Goal: Information Seeking & Learning: Learn about a topic

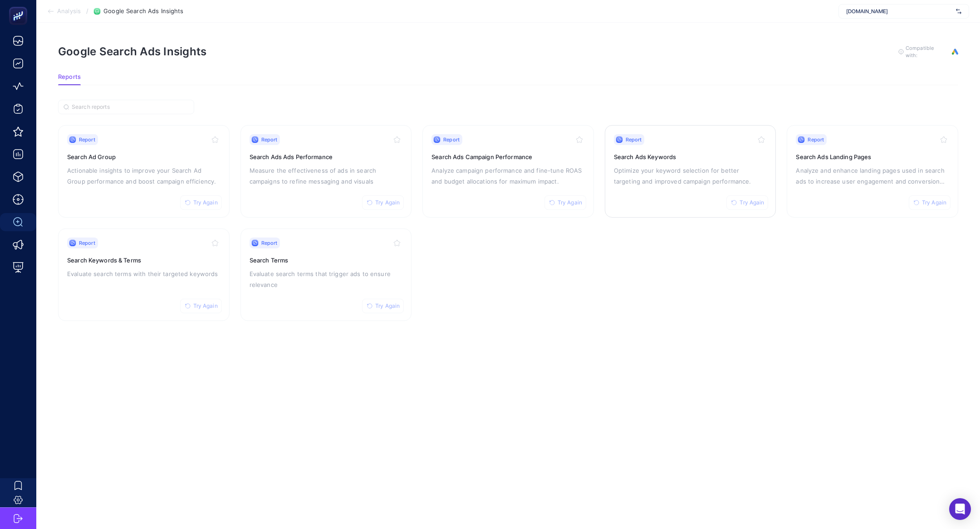
click at [689, 160] on div "Report Try Again Search Ads Keywords Optimize your keyword selection for better…" at bounding box center [690, 171] width 153 height 74
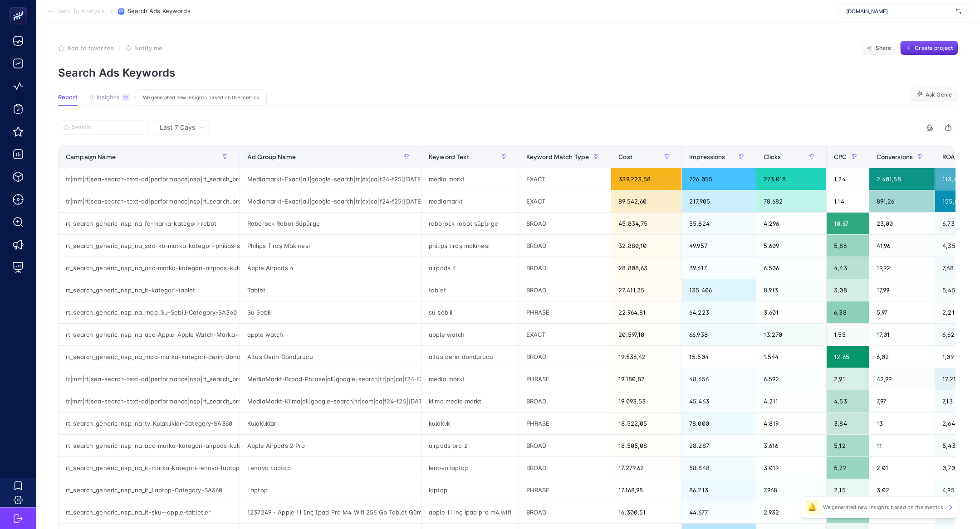
click at [117, 98] on span "Insights" at bounding box center [108, 97] width 23 height 7
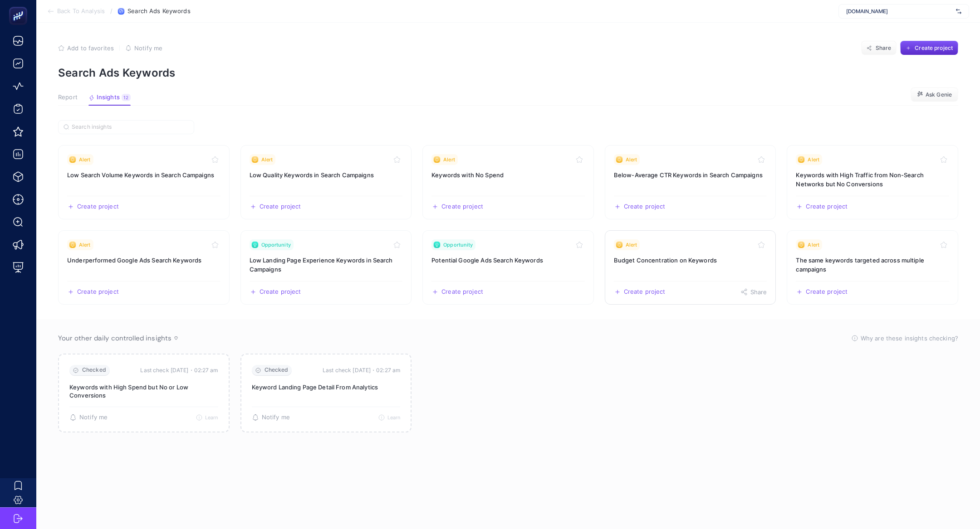
click at [739, 249] on div "Alert" at bounding box center [690, 245] width 153 height 11
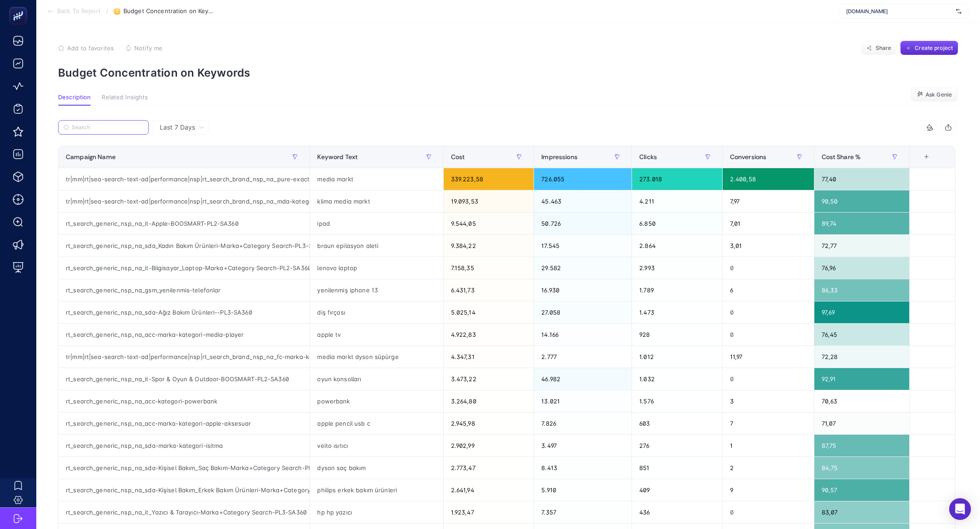
click at [122, 124] on input "Search" at bounding box center [108, 127] width 72 height 7
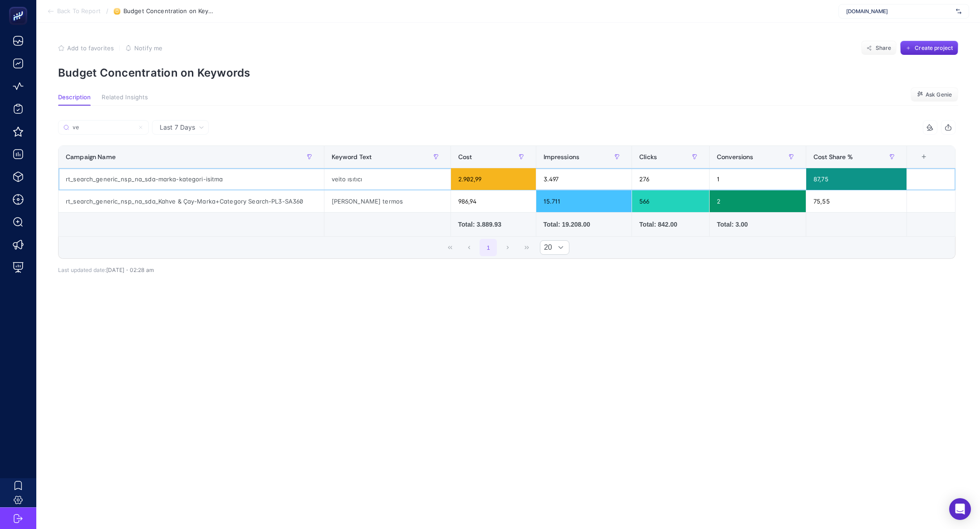
click at [221, 176] on div "rt_search_generic_nsp_na_sda-marka-kategori-isitma" at bounding box center [191, 179] width 265 height 22
copy tr "rt_search_generic_nsp_na_sda-marka-kategori-isitma"
click at [109, 127] on input "ve" at bounding box center [108, 127] width 72 height 7
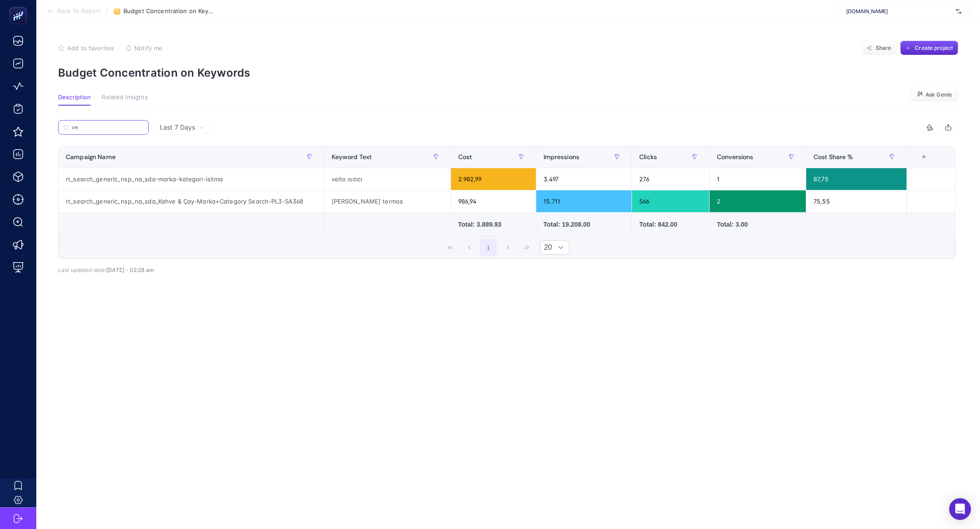
click at [109, 127] on input "ve" at bounding box center [108, 127] width 72 height 7
click at [109, 127] on input "ve" at bounding box center [104, 127] width 62 height 7
paste input "rt_search_generic_nsp_na_sda-marka-kategori-isitma"
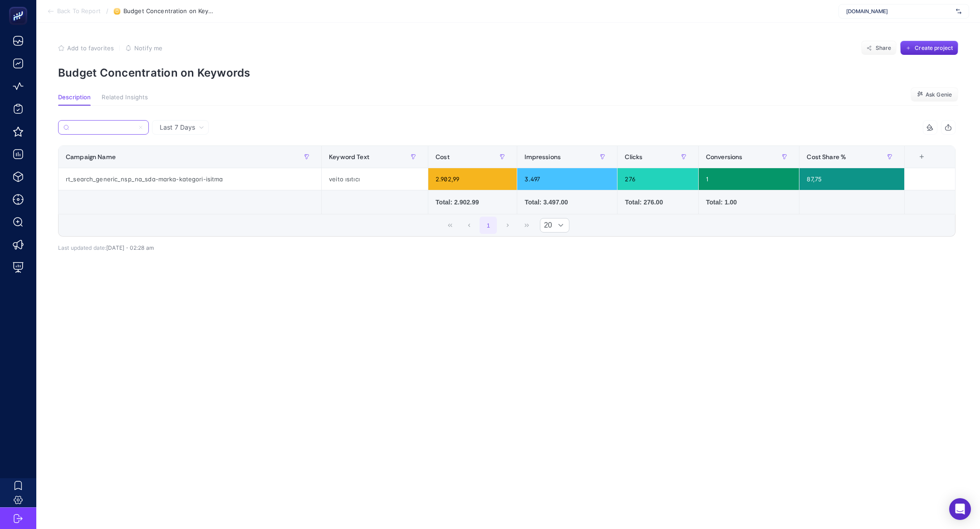
type input "rt_search_generic_nsp_na_sda-marka-kategori-isitma"
click at [325, 179] on div "veito ısıtıcı" at bounding box center [375, 179] width 106 height 22
click at [332, 180] on div "veito ısıtıcı" at bounding box center [375, 179] width 106 height 22
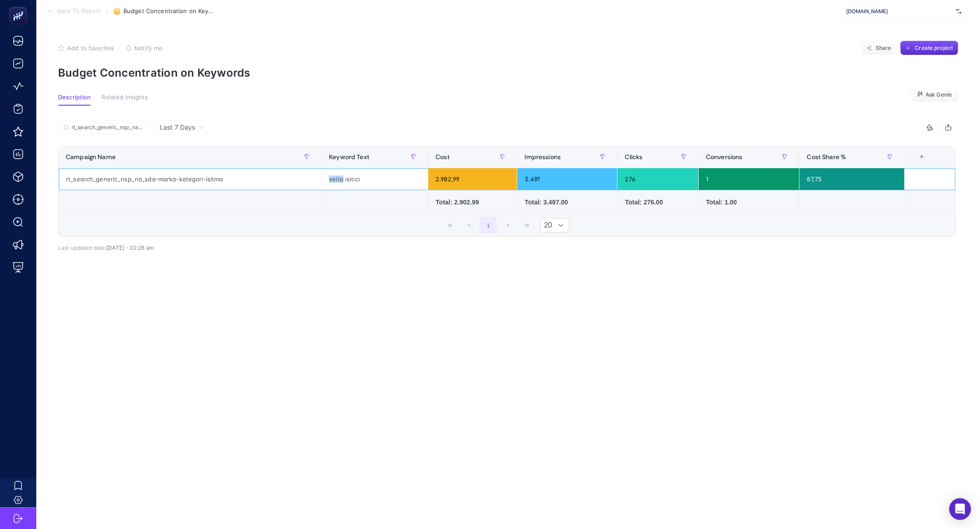
click at [332, 180] on div "veito ısıtıcı" at bounding box center [375, 179] width 106 height 22
click at [330, 180] on div "veito ısıtıcı" at bounding box center [375, 179] width 106 height 22
click at [265, 259] on div "rt_search_generic_nsp_na_sda-marka-kategori-isitma 5 items selected Campaign Na…" at bounding box center [506, 198] width 897 height 127
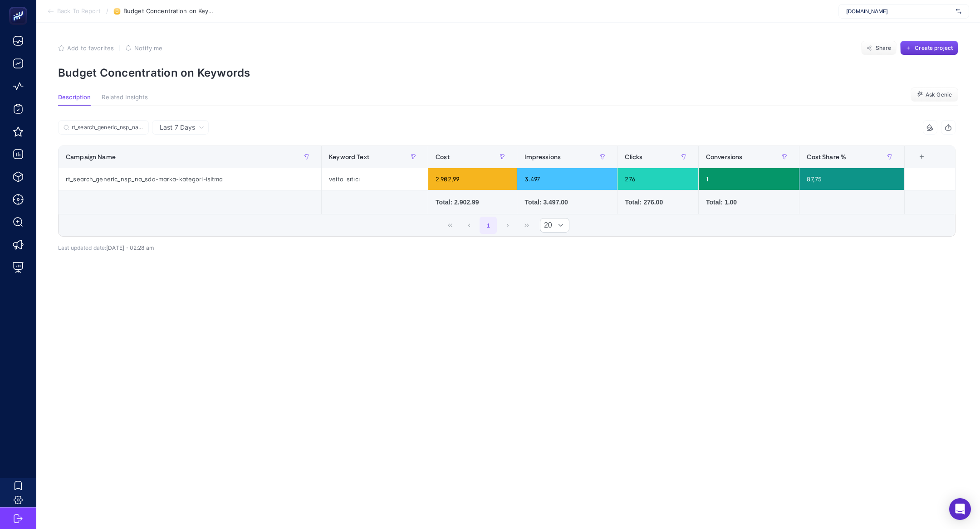
click at [928, 49] on span "Create project" at bounding box center [934, 47] width 38 height 7
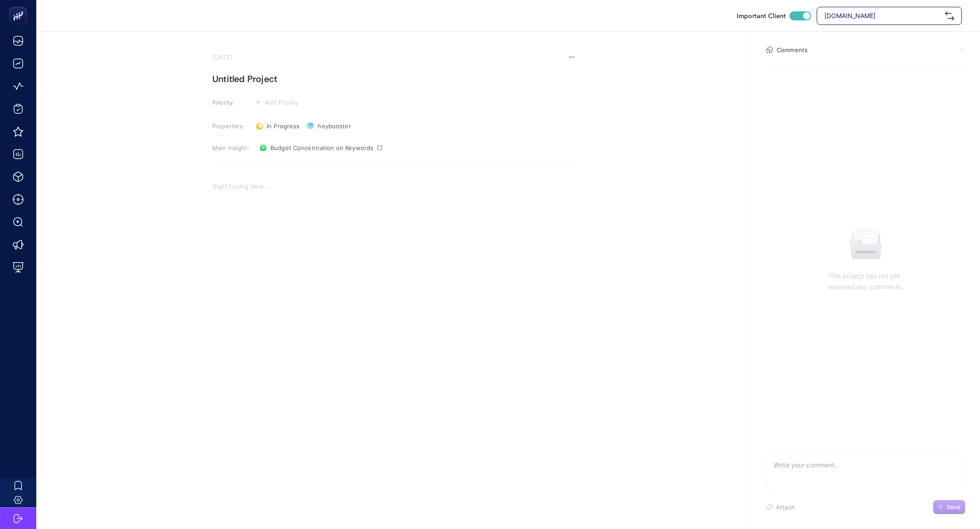
click at [276, 73] on h1 "Untitled Project" at bounding box center [393, 79] width 363 height 15
click at [282, 101] on span "Add Priority" at bounding box center [282, 102] width 34 height 7
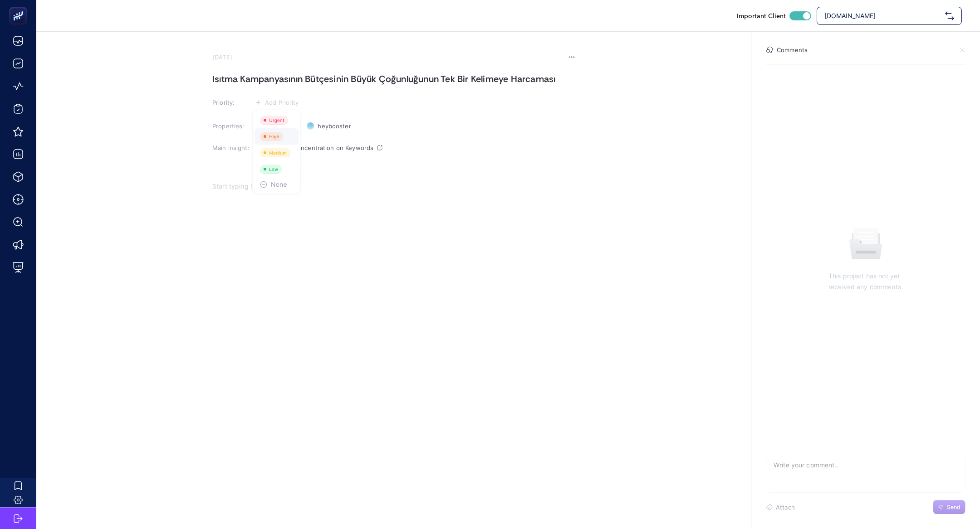
click at [284, 136] on div at bounding box center [273, 136] width 26 height 9
click at [343, 252] on div "Rich Text Editor. Editing area: main" at bounding box center [393, 269] width 363 height 181
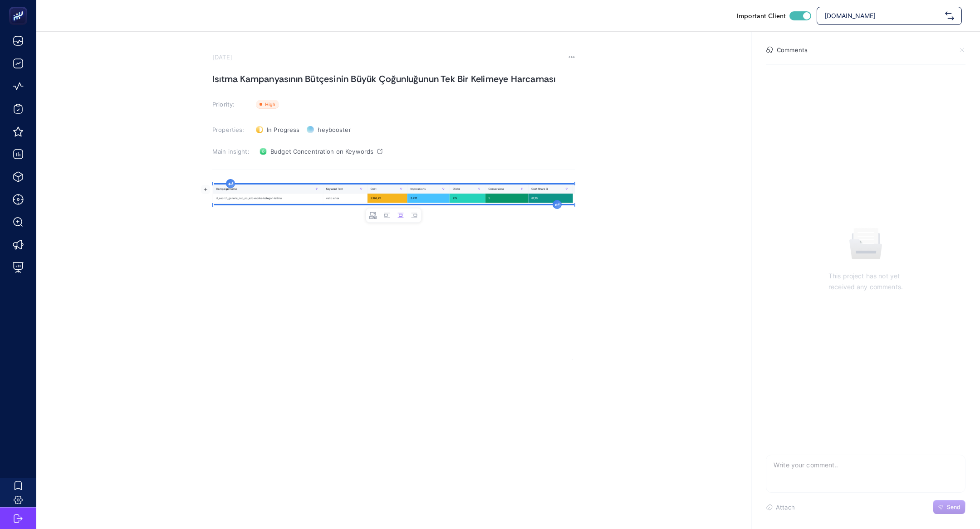
click at [230, 182] on div "image widget. Press Enter to type after or press Shift + Enter to type before t…" at bounding box center [393, 269] width 363 height 181
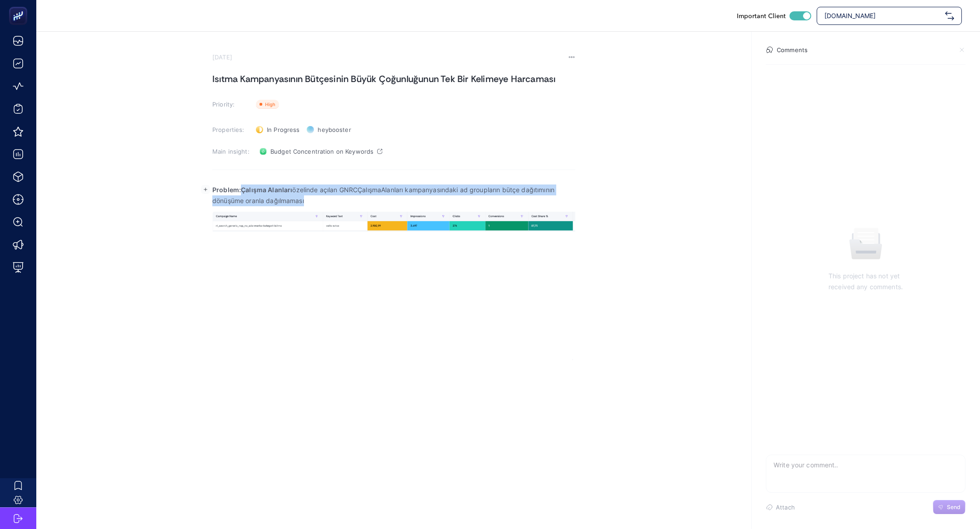
drag, startPoint x: 240, startPoint y: 189, endPoint x: 354, endPoint y: 201, distance: 114.5
click at [355, 201] on p "Problem:Çalışma Alanları özelinde açılan GNRCÇalışmaAlanları kampanyasındaki ad…" at bounding box center [393, 196] width 363 height 22
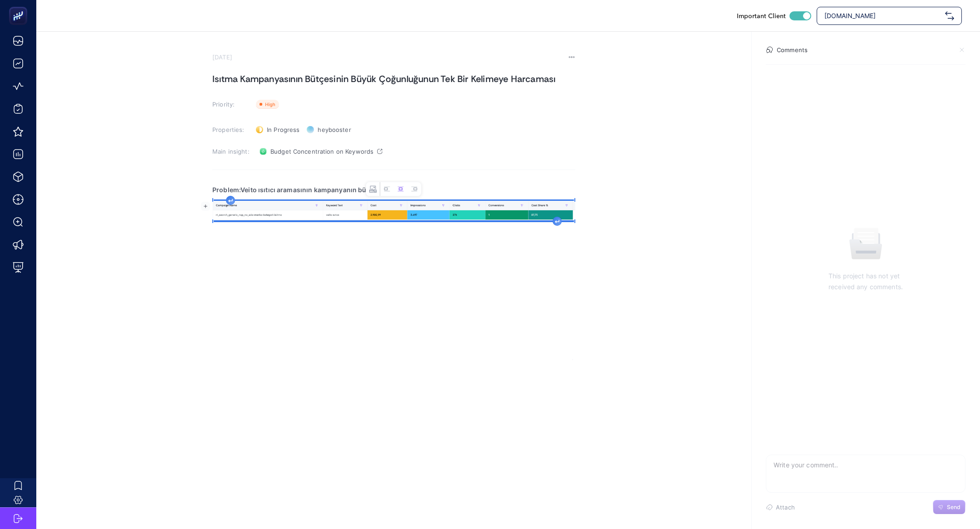
click at [473, 186] on p "Problem:Veito ısıtıcı aramasının kampanyanın bütçesinin %" at bounding box center [393, 190] width 363 height 11
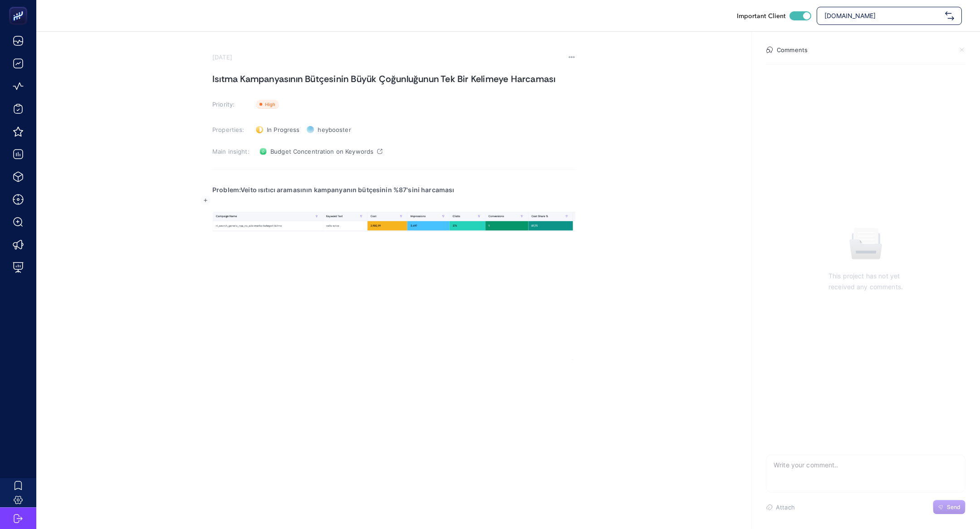
click at [241, 193] on p "Problem:Veito ısıtıcı aramasının kampanyanın bütçesinin %87'sini harcaması" at bounding box center [393, 190] width 363 height 11
drag, startPoint x: 244, startPoint y: 188, endPoint x: 625, endPoint y: 198, distance: 381.7
click at [625, 198] on section "[DATE] Isıtma Kampanyasının Bütçesinin Büyük Çoğunluğunun Tek Bir Kelimeye Harc…" at bounding box center [508, 196] width 944 height 328
click at [560, 201] on p "Rich Text Editor. Editing area: main" at bounding box center [393, 201] width 363 height 11
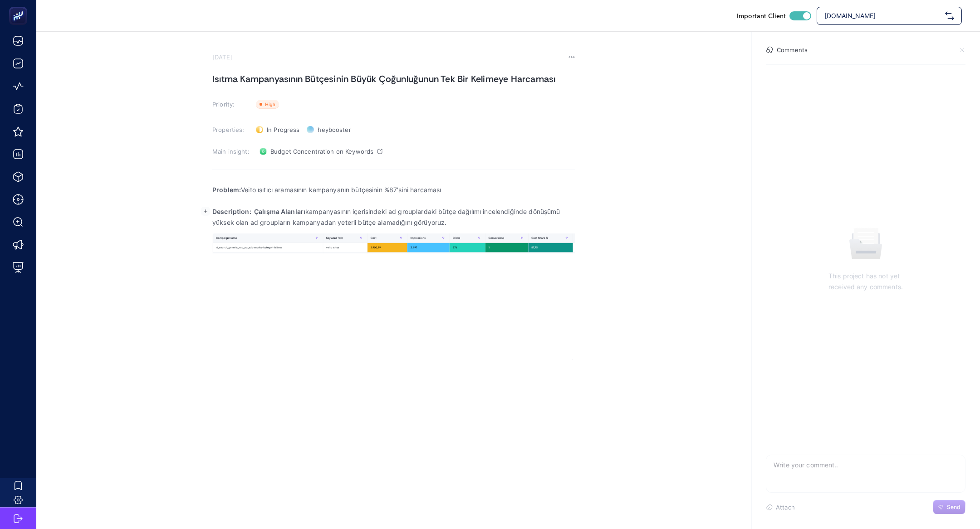
click at [259, 211] on strong "Description: Çalışma Alanları" at bounding box center [258, 212] width 93 height 8
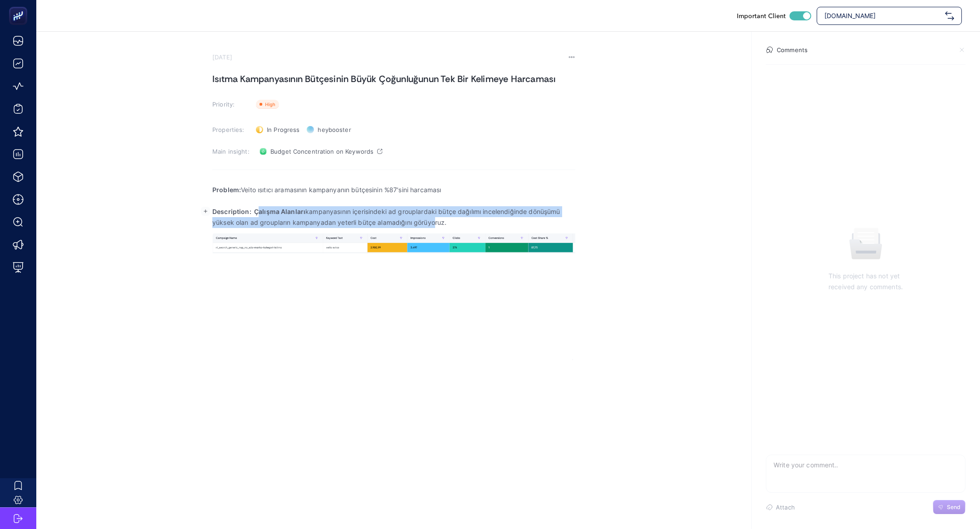
drag, startPoint x: 256, startPoint y: 210, endPoint x: 432, endPoint y: 225, distance: 176.6
click at [433, 227] on p "Description: Çalışma Alanları kampanyasının içerisindeki ad grouplardaki bütçe …" at bounding box center [393, 217] width 363 height 22
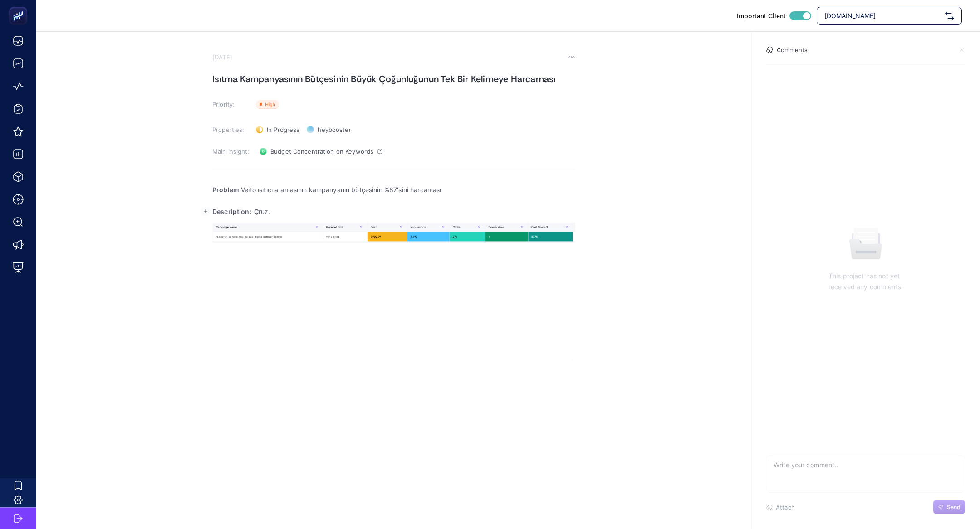
click at [392, 219] on div "Problem: Veito ısıtıcı aramasının kampanyanın bütçesinin %87'sini harcaması Des…" at bounding box center [393, 269] width 363 height 181
click at [392, 206] on p "Description: Ç ruz." at bounding box center [393, 211] width 363 height 11
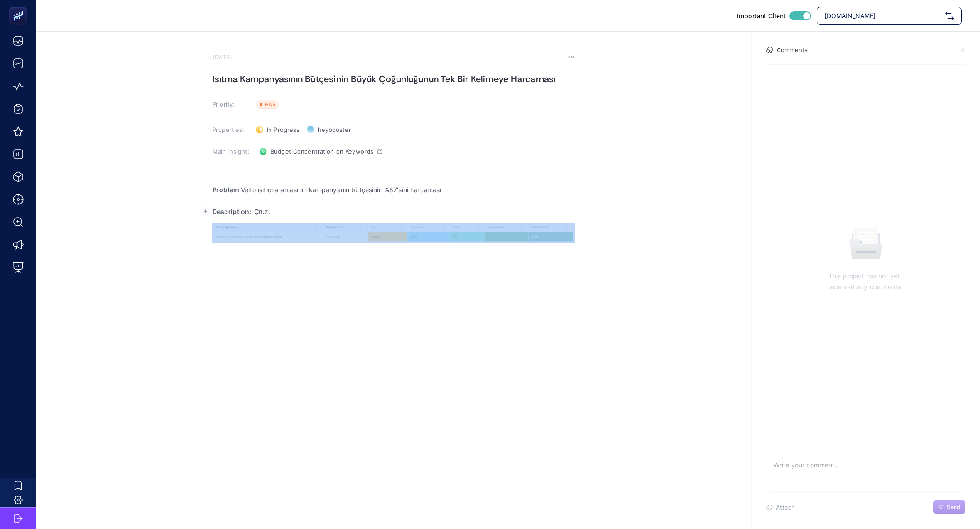
click at [392, 206] on p "Description: Ç ruz." at bounding box center [393, 211] width 363 height 11
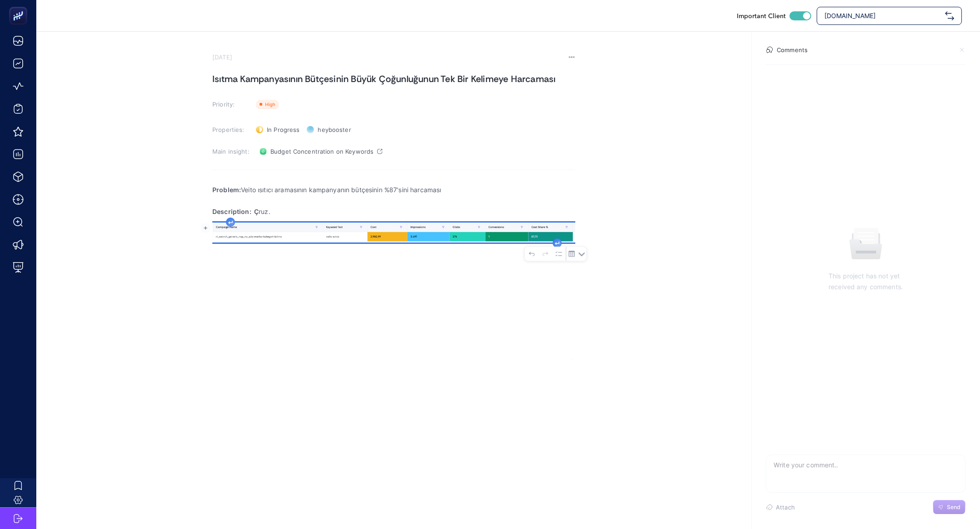
click at [358, 207] on p "Description: Ç ruz." at bounding box center [393, 211] width 363 height 11
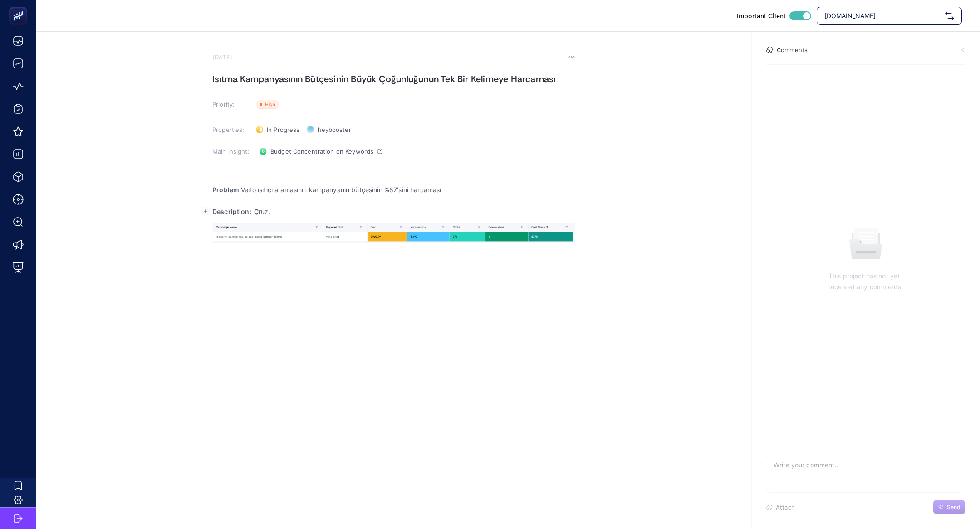
click at [358, 207] on p "Description: Ç ruz." at bounding box center [393, 211] width 363 height 11
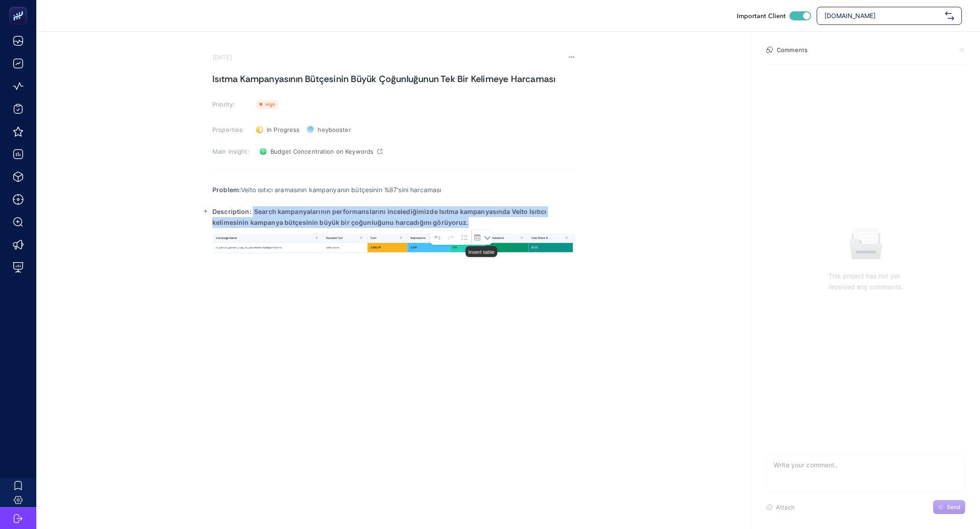
drag, startPoint x: 251, startPoint y: 211, endPoint x: 478, endPoint y: 226, distance: 226.9
click at [478, 226] on p "Description: Search kampanyalarının performanslarını incelediğimizde Isıtma kam…" at bounding box center [393, 217] width 363 height 22
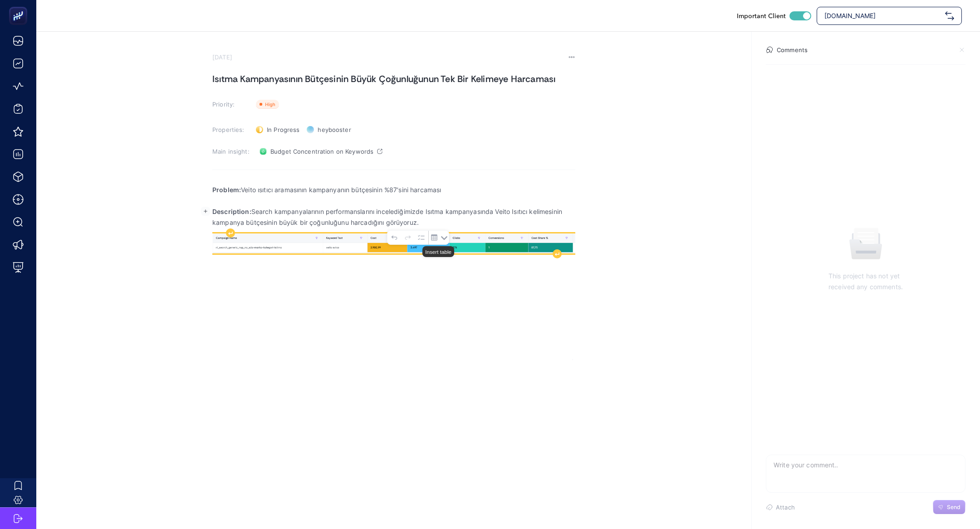
click at [312, 248] on img "Rich Text Editor. Editing area: main" at bounding box center [393, 244] width 363 height 20
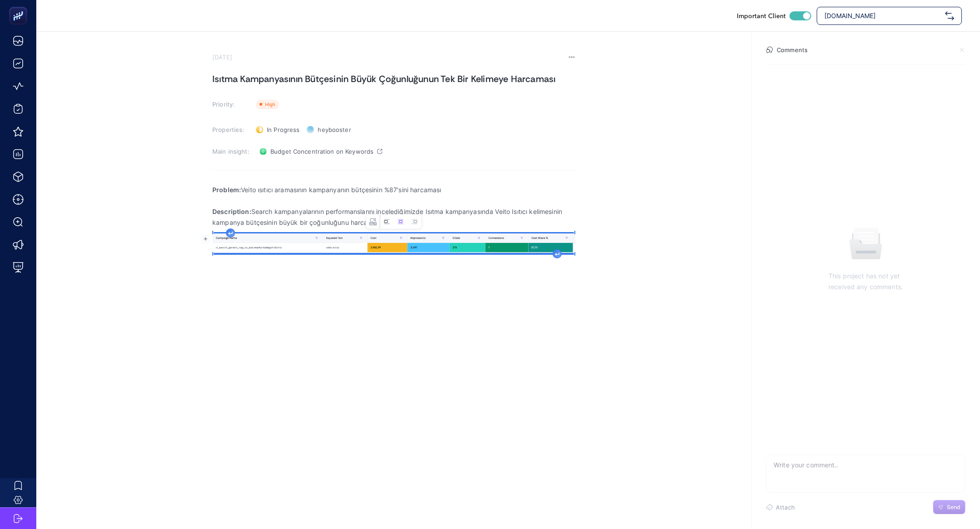
click at [384, 220] on icon "Image toolbar" at bounding box center [386, 221] width 7 height 7
click at [549, 251] on div "Rich Text Editor. Editing area: main" at bounding box center [547, 253] width 9 height 9
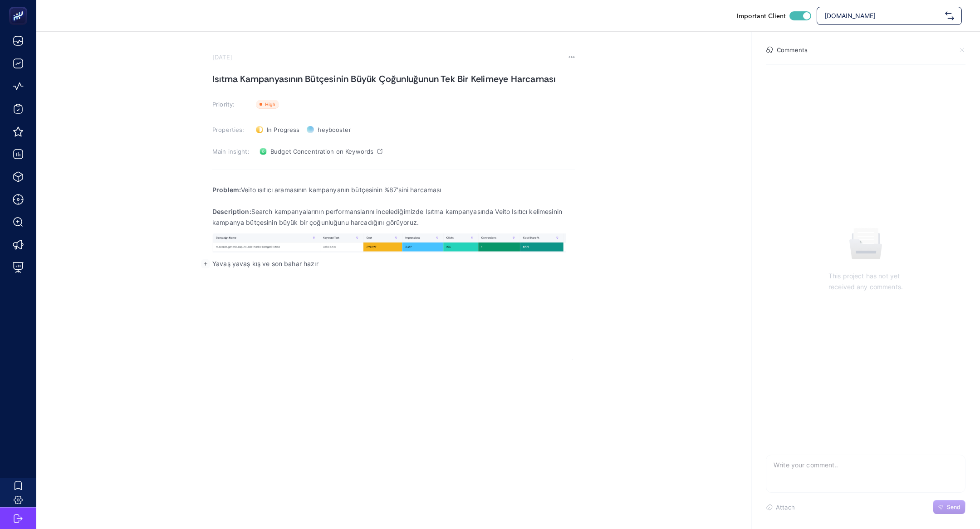
click at [284, 262] on p "Yavaş yavaş kış ve son bahar hazır" at bounding box center [393, 264] width 363 height 11
click at [333, 267] on p "Yavaş yavaş kış ve sonbahar hazır" at bounding box center [393, 264] width 363 height 11
click at [232, 275] on p "Yavaş yavaş kış ve sonbahar hazırlıkları nedeniyle ısıtıcı aramalarında artışla…" at bounding box center [393, 270] width 363 height 22
click at [317, 277] on p "Yavaş yavaş kış ve sonbahar hazırlıkları nedeniyle ısıtıcı aramalarında artışla…" at bounding box center [393, 270] width 363 height 22
click at [246, 275] on p "Yavaş yavaş kış ve sonbahar hazırlıkları nedeniyle ısıtıcı aramalarında artışla…" at bounding box center [393, 270] width 363 height 22
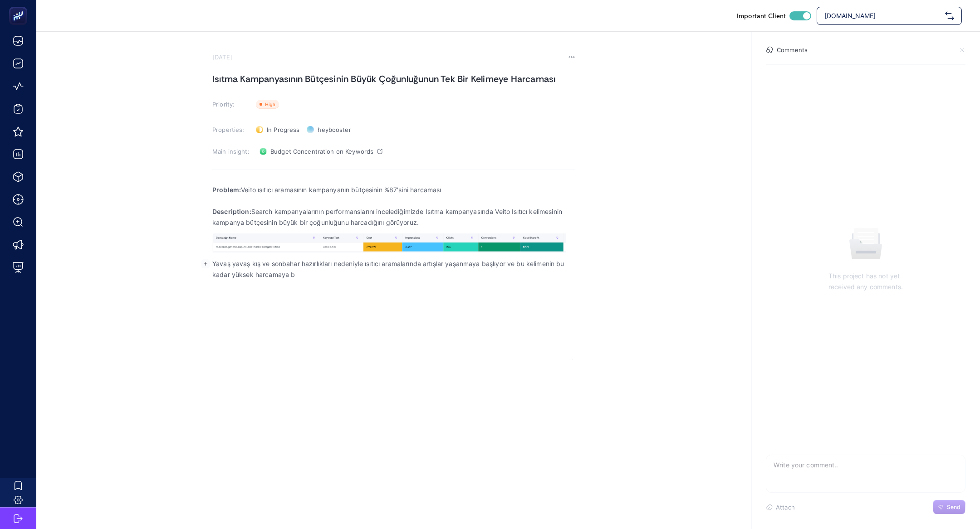
click at [350, 278] on p "Yavaş yavaş kış ve sonbahar hazırlıkları nedeniyle ısıtıcı aramalarında artışla…" at bounding box center [393, 270] width 363 height 22
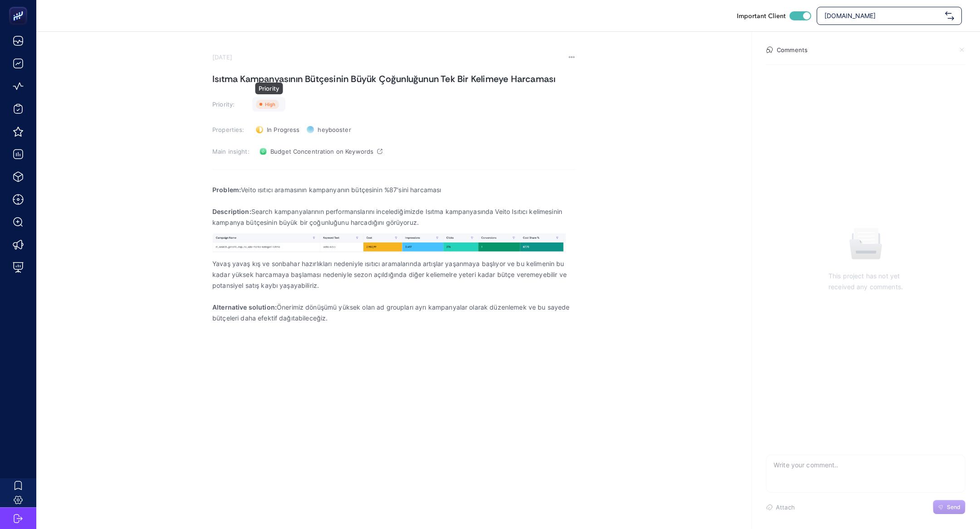
click at [270, 107] on icon at bounding box center [270, 105] width 10 height 5
click at [279, 157] on rect at bounding box center [275, 156] width 30 height 9
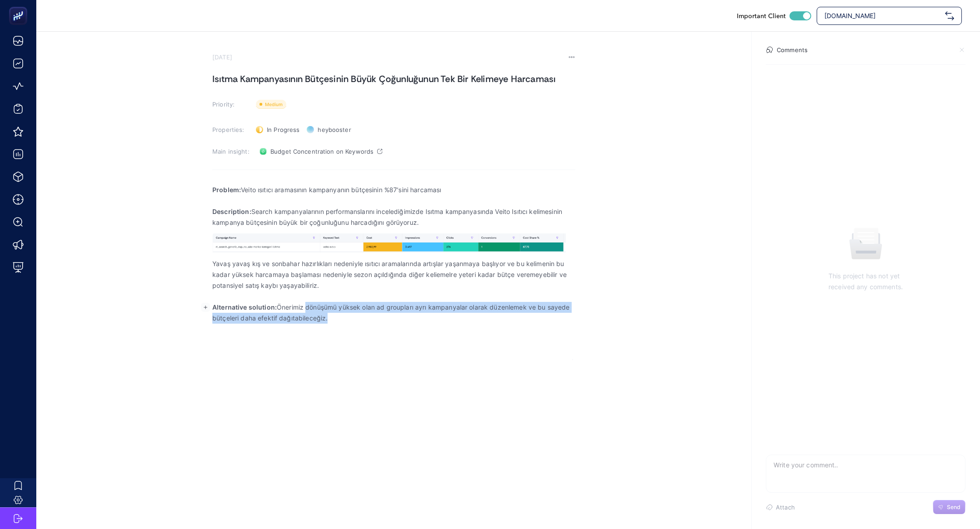
drag, startPoint x: 306, startPoint y: 308, endPoint x: 337, endPoint y: 339, distance: 44.3
click at [337, 339] on div "Problem: Veito ısıtıcı aramasının kampanyanın bütçesinin %87'sini harcaması Des…" at bounding box center [393, 269] width 363 height 181
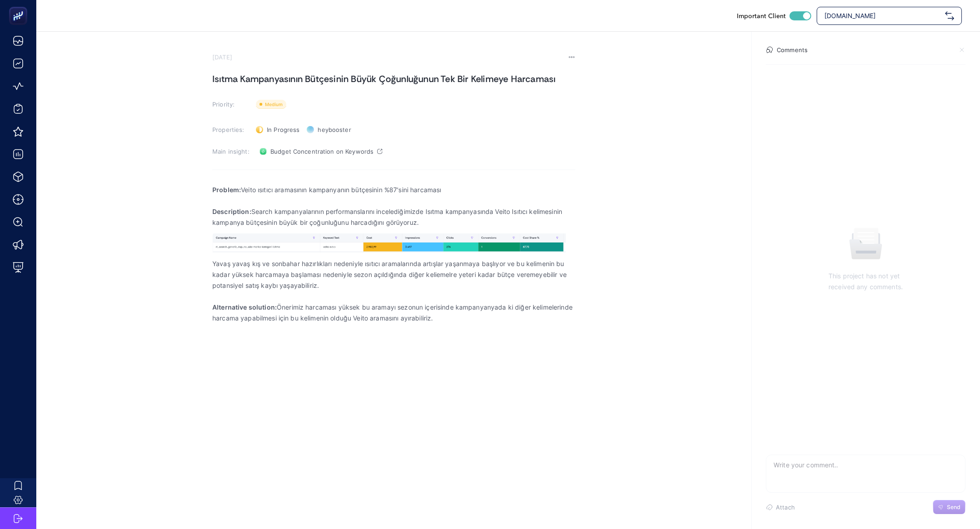
click at [228, 79] on h1 "Isıtma Kampanyasının Bütçesinin Büyük Çoğunluğunun Tek Bir Kelimeye Harcaması" at bounding box center [393, 79] width 363 height 15
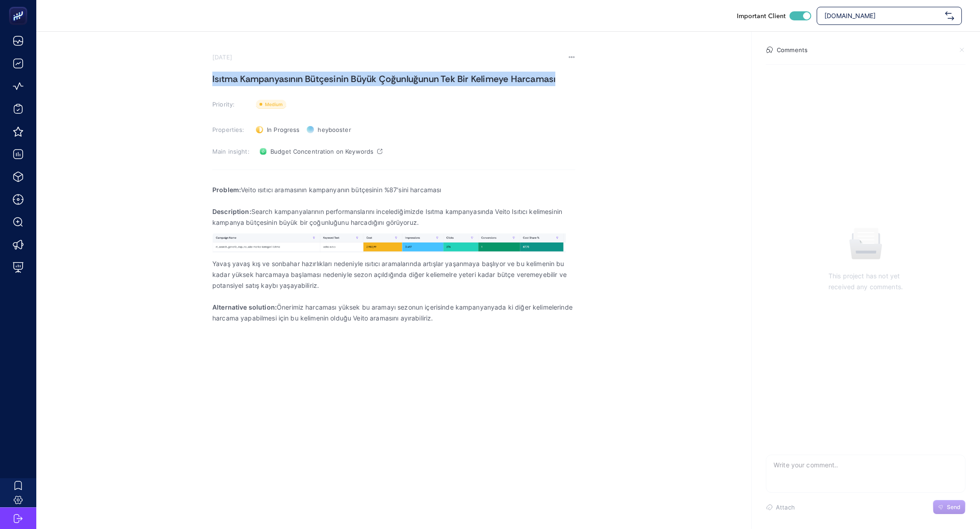
click at [228, 79] on h1 "Isıtma Kampanyasının Bütçesinin Büyük Çoğunluğunun Tek Bir Kelimeye Harcaması" at bounding box center [393, 79] width 363 height 15
copy h1 "Isıtma Kampanyasının Bütçesinin Büyük Çoğunluğunun Tek Bir Kelimeye Harcaması"
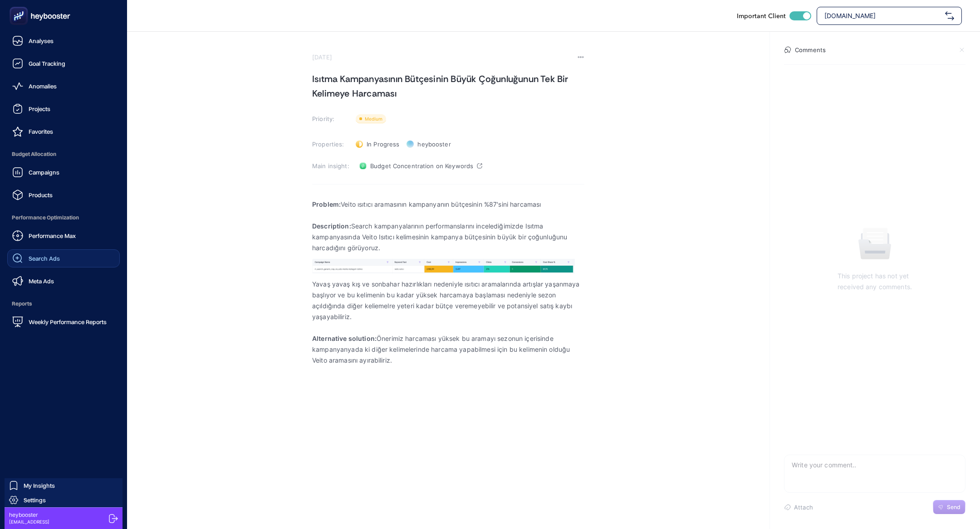
click at [38, 266] on link "Search Ads" at bounding box center [63, 259] width 113 height 18
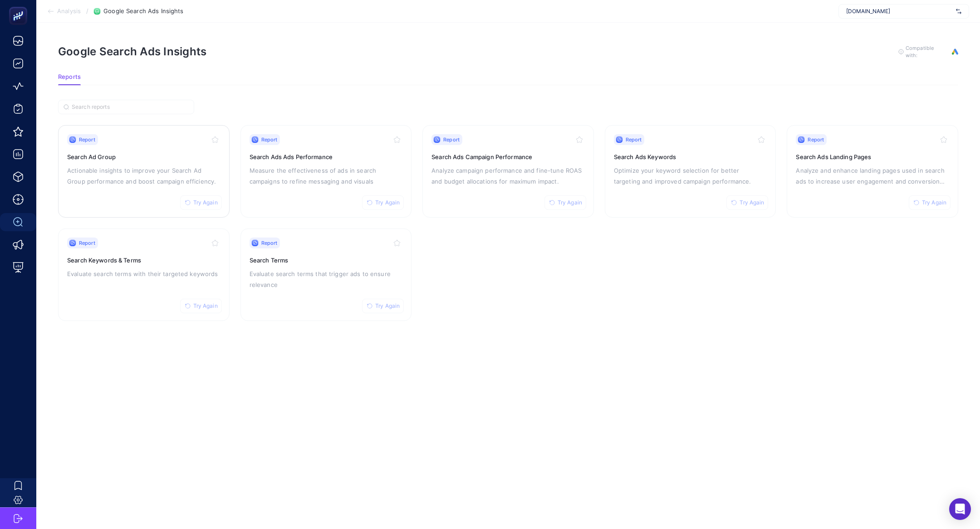
click at [140, 166] on p "Actionable insights to improve your Search Ad Group performance and boost campa…" at bounding box center [143, 176] width 153 height 22
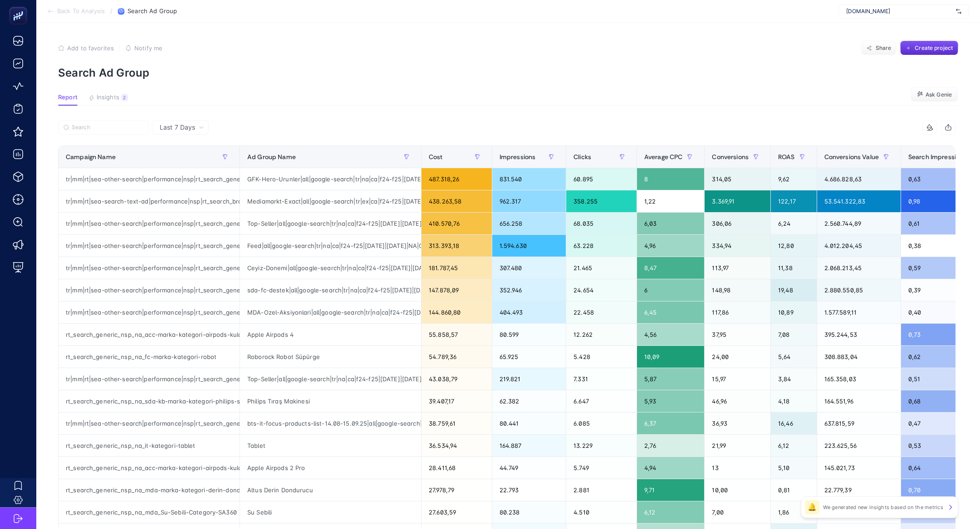
click at [103, 138] on div at bounding box center [282, 130] width 449 height 20
click at [101, 127] on input "Search" at bounding box center [108, 127] width 72 height 7
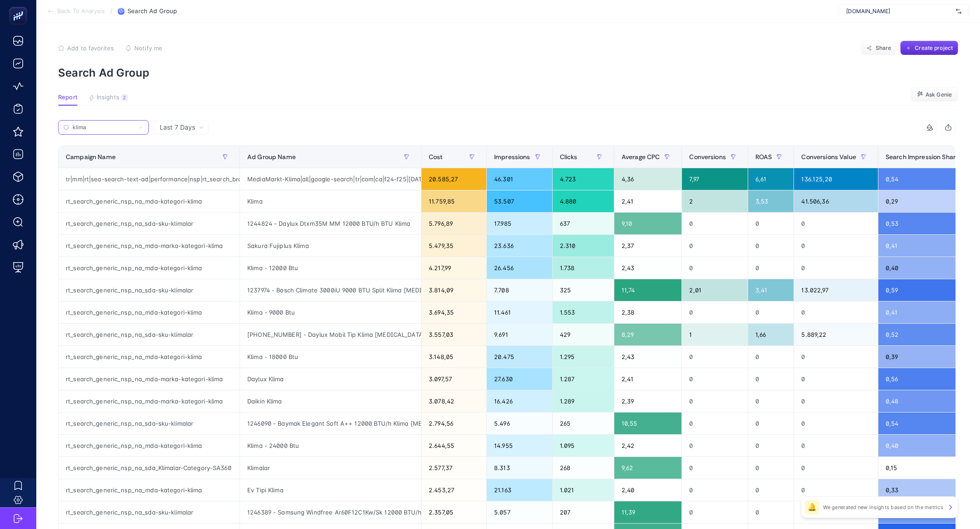
type input "klima"
click at [144, 128] on label "klima" at bounding box center [103, 127] width 91 height 15
click at [134, 128] on input "klima" at bounding box center [104, 127] width 62 height 7
click at [141, 127] on icon at bounding box center [140, 127] width 3 height 3
click at [134, 127] on input "klima" at bounding box center [104, 127] width 62 height 7
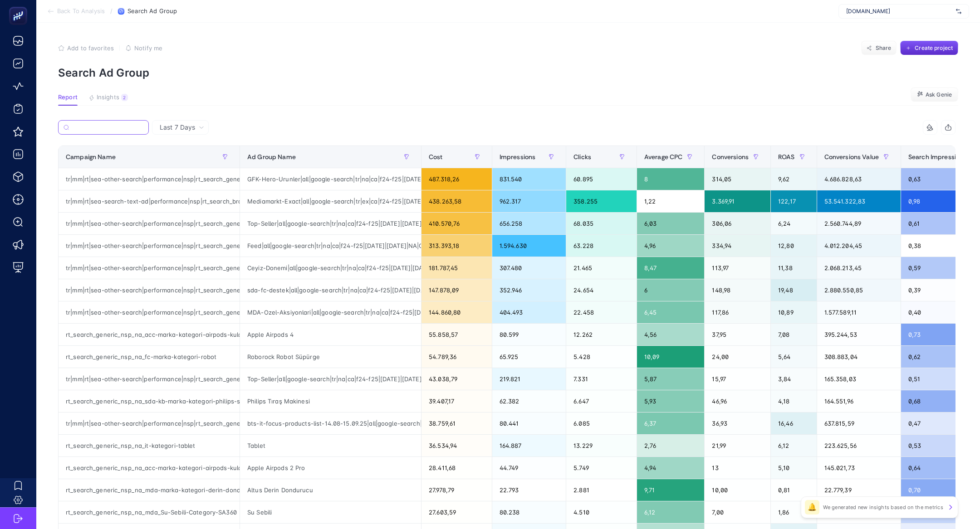
paste input "tr|mm|rt|sea-search-text-ad|performance|nsp|rt_search_brand_nsp_na_mda-kategori…"
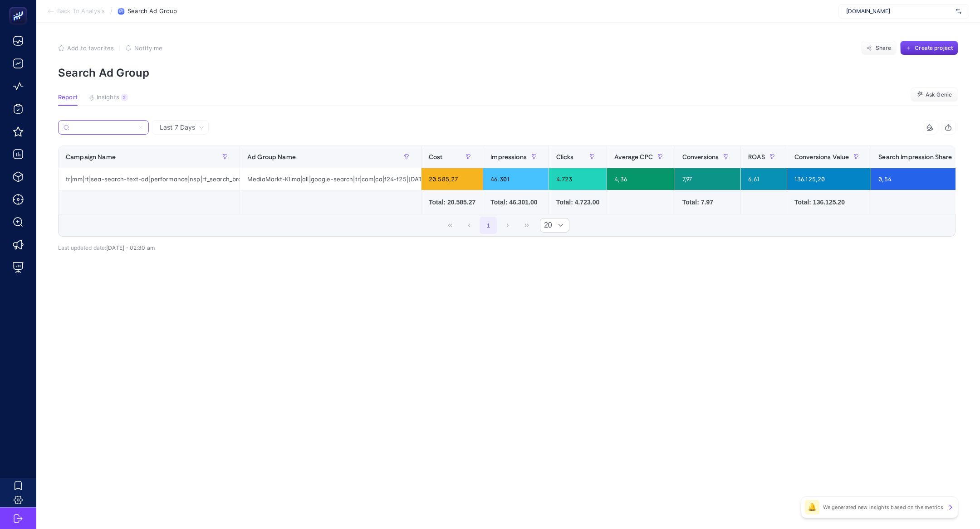
type input "tr|mm|rt|sea-search-text-ad|performance|nsp|rt_search_brand_nsp_na_mda-kategori…"
click at [299, 244] on div "tr|mm|rt|sea-search-text-ad|performance|nsp|rt_search_brand_nsp_na_mda-kategori…" at bounding box center [506, 193] width 897 height 117
click at [308, 250] on div "tr|mm|rt|sea-search-text-ad|performance|nsp|rt_search_brand_nsp_na_mda-kategori…" at bounding box center [506, 193] width 897 height 117
drag, startPoint x: 300, startPoint y: 180, endPoint x: 242, endPoint y: 181, distance: 58.1
click at [242, 181] on div "MediaMarkt-Klima|all|google-search|tr|com|ca|f24-f25|[DATE]|[DATE]|NA|OSE0003NTM" at bounding box center [330, 179] width 181 height 22
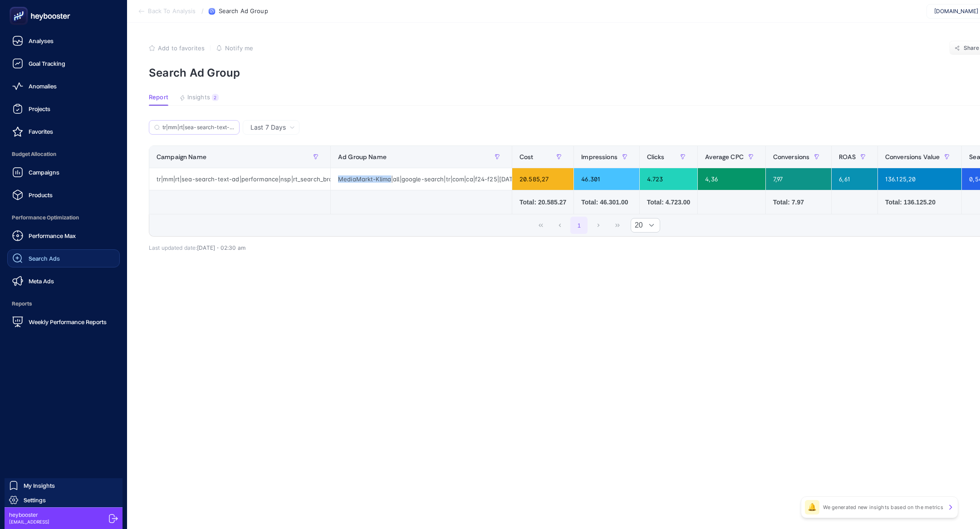
click at [35, 266] on link "Search Ads" at bounding box center [63, 259] width 113 height 18
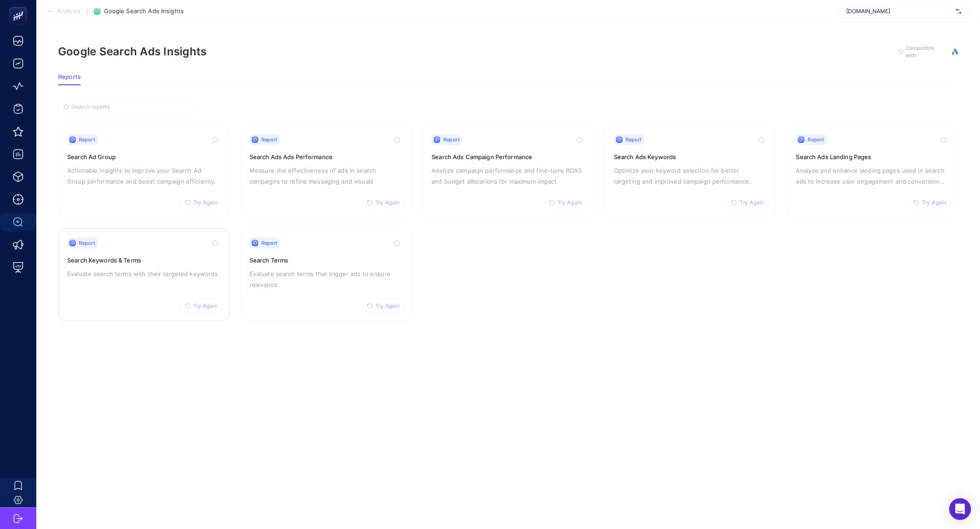
click at [144, 265] on div "Report Try Again Search Keywords & Terms Evaluate search terms with their targe…" at bounding box center [143, 275] width 153 height 74
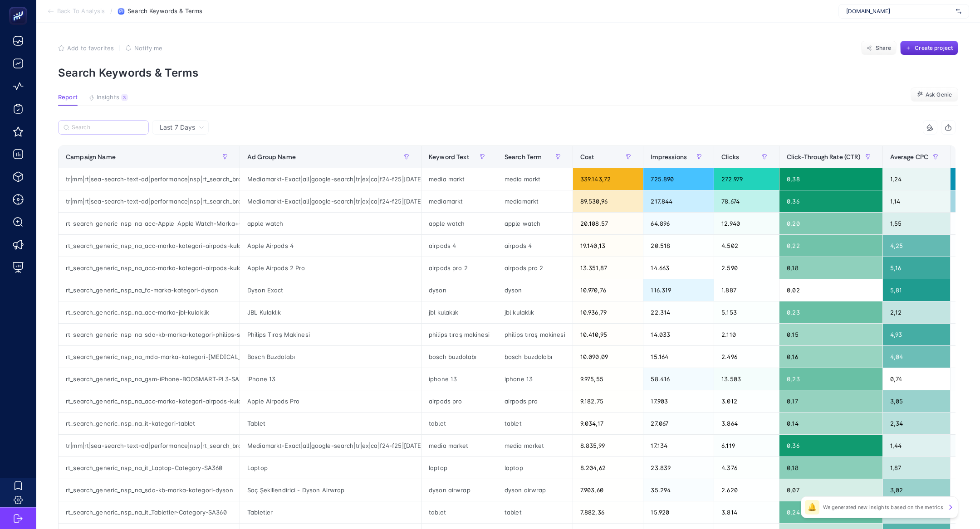
click at [106, 134] on label at bounding box center [103, 127] width 91 height 15
click at [106, 131] on input "Search" at bounding box center [108, 127] width 72 height 7
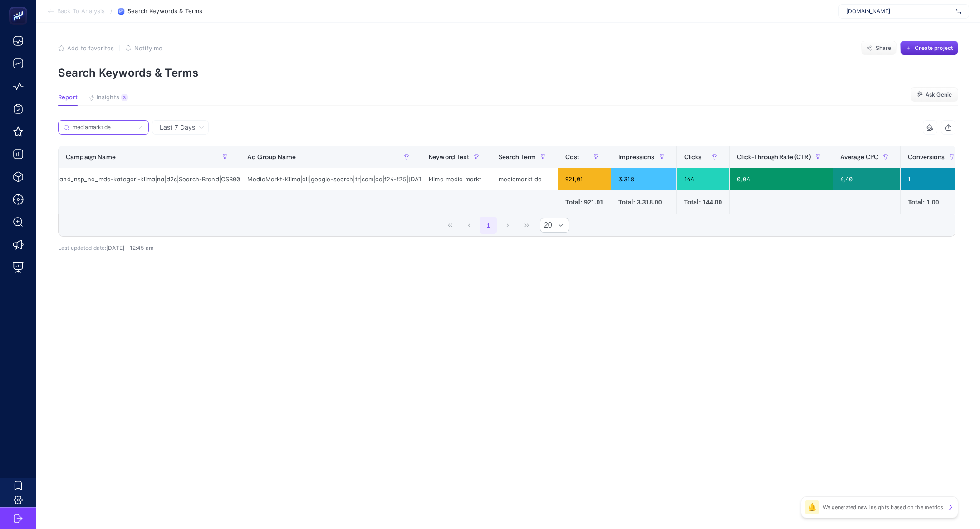
scroll to position [0, 202]
type input "mediamarkt de"
click at [196, 173] on div "tr|mm|rt|sea-search-text-ad|performance|nsp|rt_search_brand_nsp_na_mda-kategori…" at bounding box center [149, 179] width 181 height 22
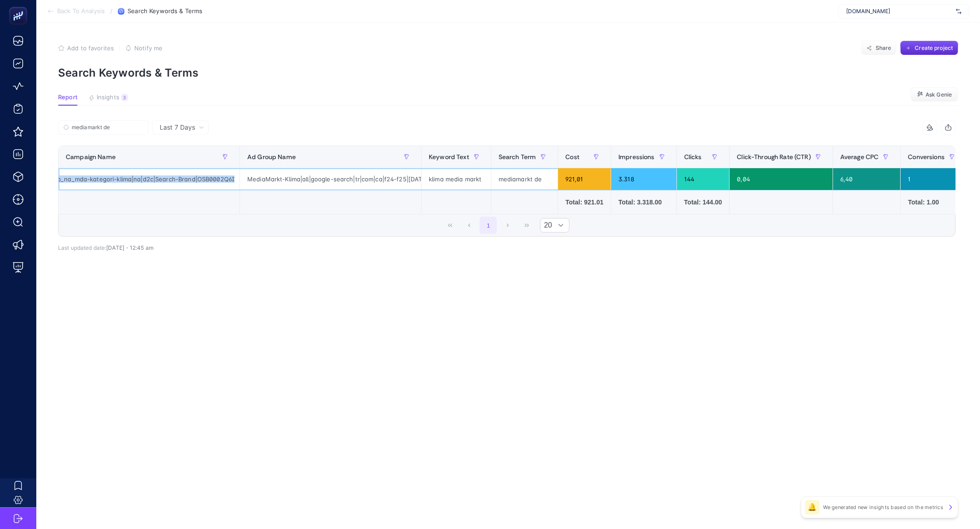
click at [196, 173] on div "tr|mm|rt|sea-search-text-ad|performance|nsp|rt_search_brand_nsp_na_mda-kategori…" at bounding box center [149, 179] width 181 height 22
copy tr "tr|mm|rt|sea-search-text-ad|performance|nsp|rt_search_brand_nsp_na_mda-kategori…"
click at [142, 126] on input "mediamarkt de" at bounding box center [108, 127] width 72 height 7
click at [141, 127] on icon at bounding box center [140, 127] width 5 height 5
click at [134, 127] on input "mediamarkt de" at bounding box center [104, 127] width 62 height 7
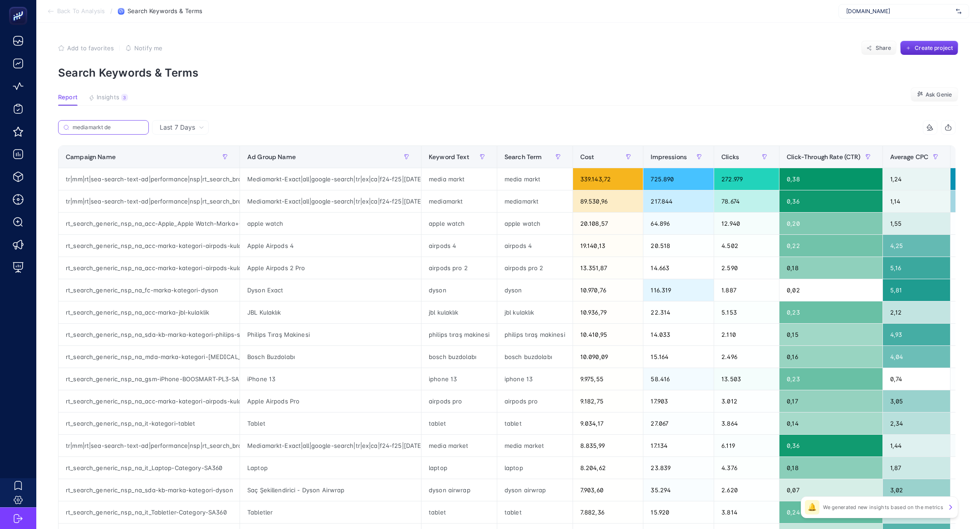
click at [141, 127] on input "mediamarkt de" at bounding box center [108, 127] width 71 height 7
paste input "tr|mm|rt|sea-search-text-ad|performance|nsp|rt_search_brand_nsp_na_mda-kategori…"
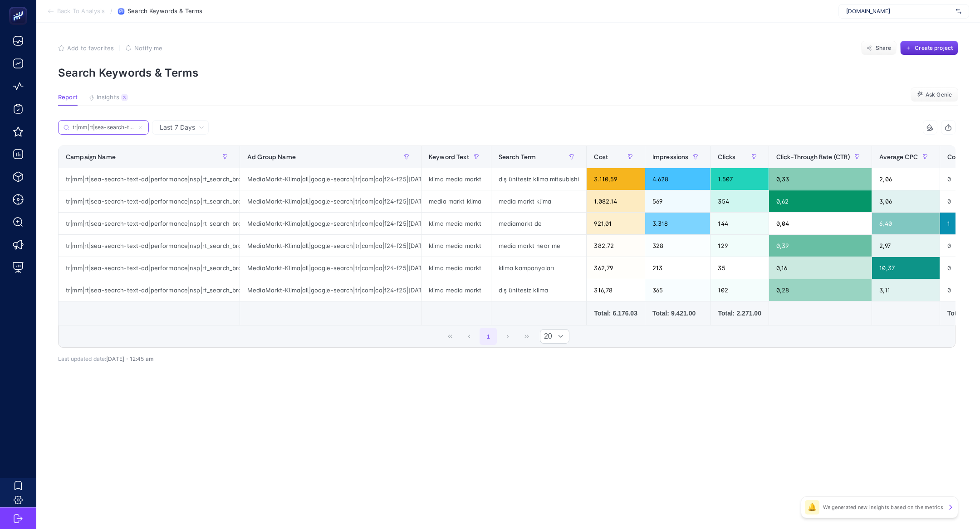
scroll to position [0, 274]
type input "tr|mm|rt|sea-search-text-ad|performance|nsp|rt_search_brand_nsp_na_mda-kategori…"
click at [555, 175] on div "dış ünitesiz klima mitsubishi" at bounding box center [538, 179] width 95 height 22
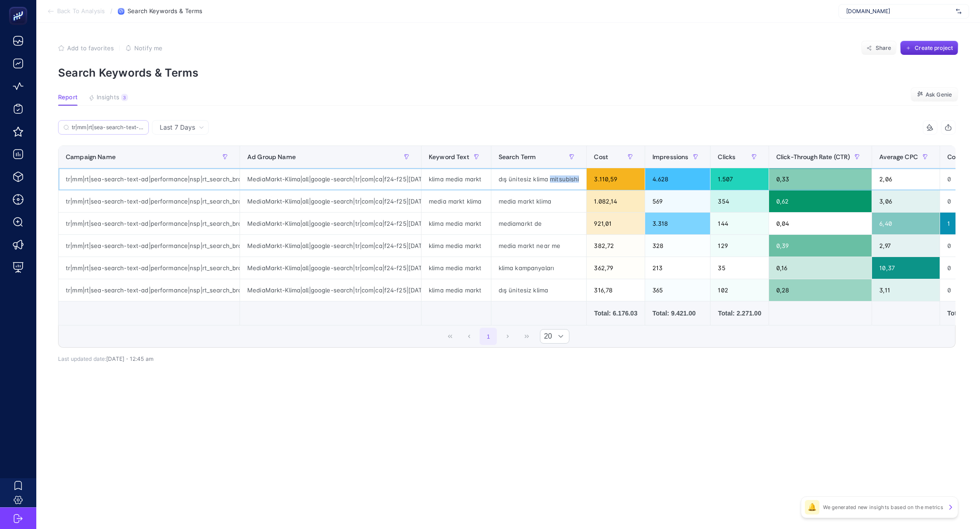
copy div "mitsubishi"
click at [518, 284] on div "dış ünitesiz klima" at bounding box center [538, 290] width 95 height 22
copy tr "dış ünitesiz klima"
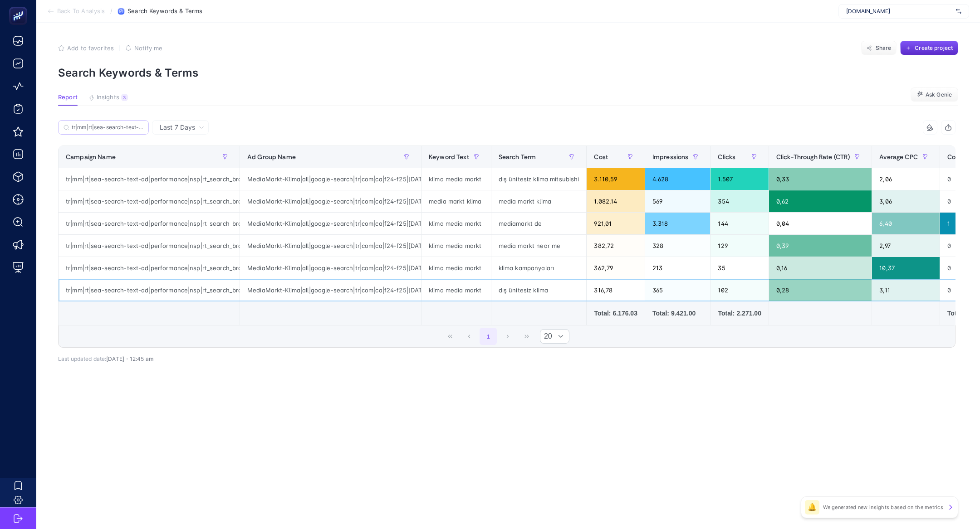
click at [532, 285] on div "dış ünitesiz klima" at bounding box center [538, 290] width 95 height 22
click at [521, 290] on div "dış ünitesiz klima" at bounding box center [538, 290] width 95 height 22
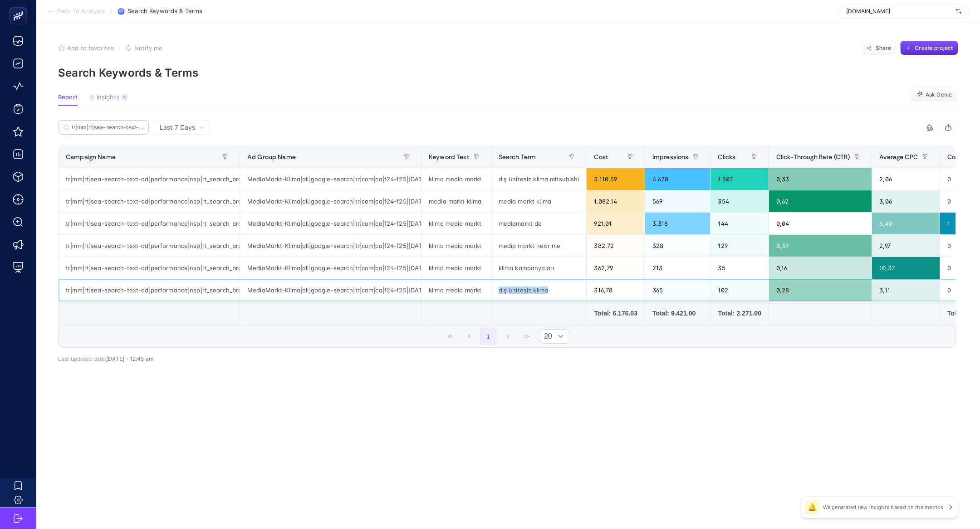
click at [521, 290] on div "dış ünitesiz klima" at bounding box center [538, 290] width 95 height 22
copy tr "dış ünitesiz klima"
click at [196, 436] on article "Add to favorites false Notify me Share Create project Search Keywords & Terms R…" at bounding box center [508, 276] width 944 height 507
click at [525, 186] on div "dış ünitesiz klima mitsubishi" at bounding box center [538, 179] width 95 height 22
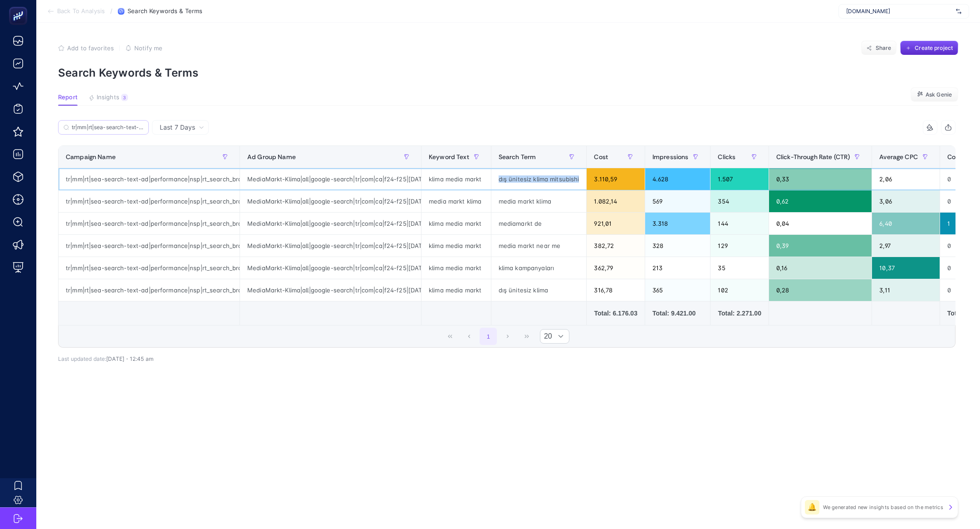
click at [525, 186] on div "dış ünitesiz klima mitsubishi" at bounding box center [538, 179] width 95 height 22
copy tr "dış ünitesiz klima mitsubishi"
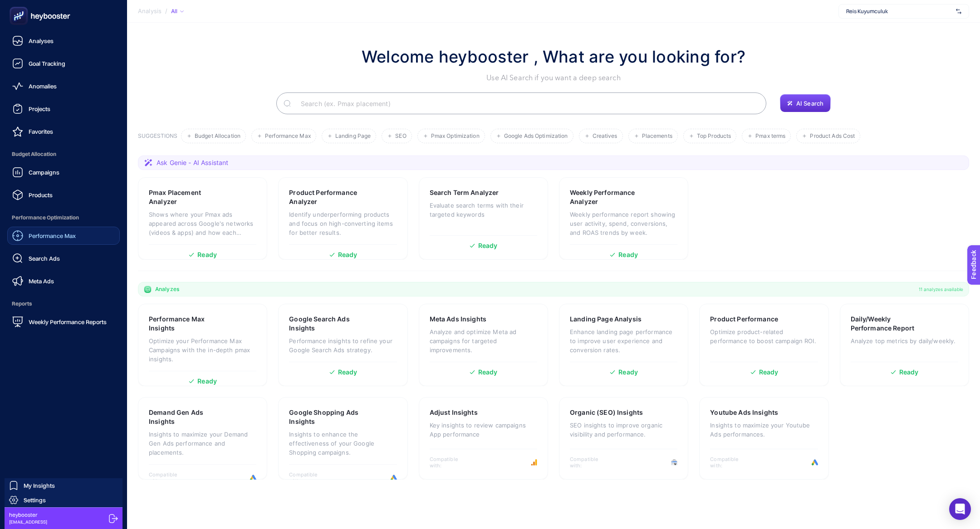
click at [60, 242] on link "Performance Max" at bounding box center [63, 236] width 113 height 18
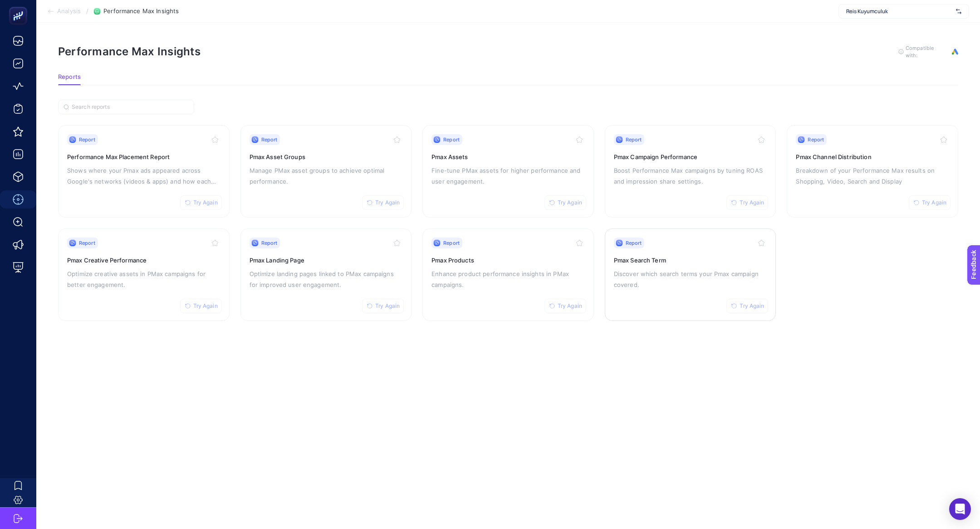
click at [686, 275] on p "Discover which search terms your Pmax campaign covered." at bounding box center [690, 280] width 153 height 22
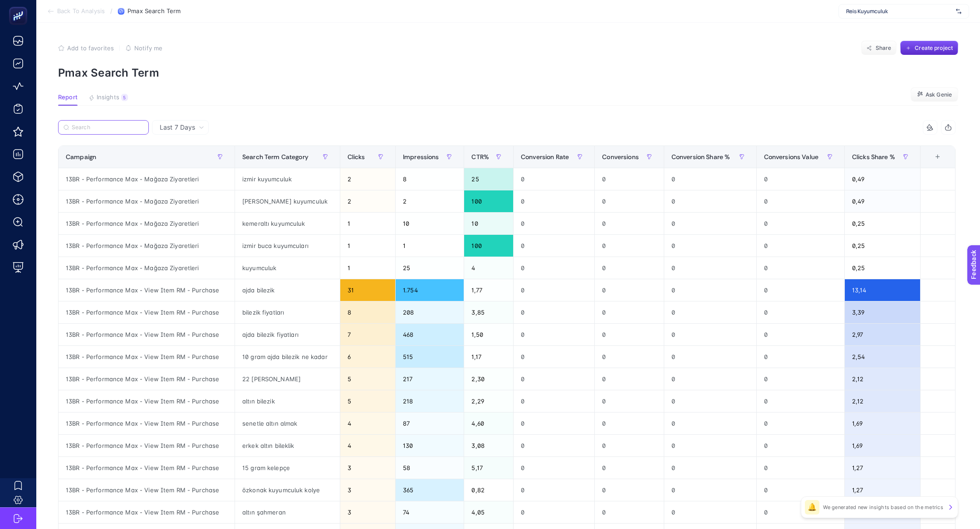
click at [124, 127] on input "Search" at bounding box center [108, 127] width 72 height 7
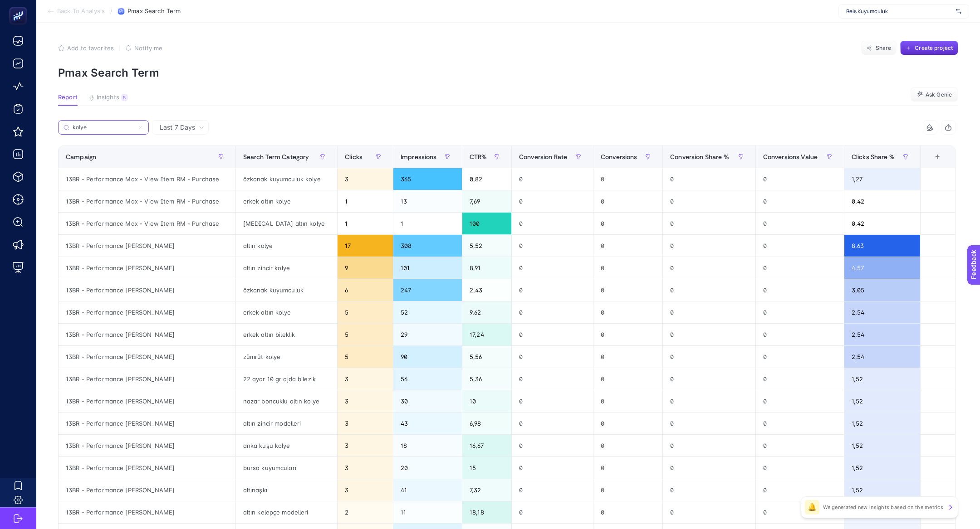
type input "kolye"
click at [152, 247] on div "13BR - Performance Max - Kolye" at bounding box center [147, 246] width 177 height 22
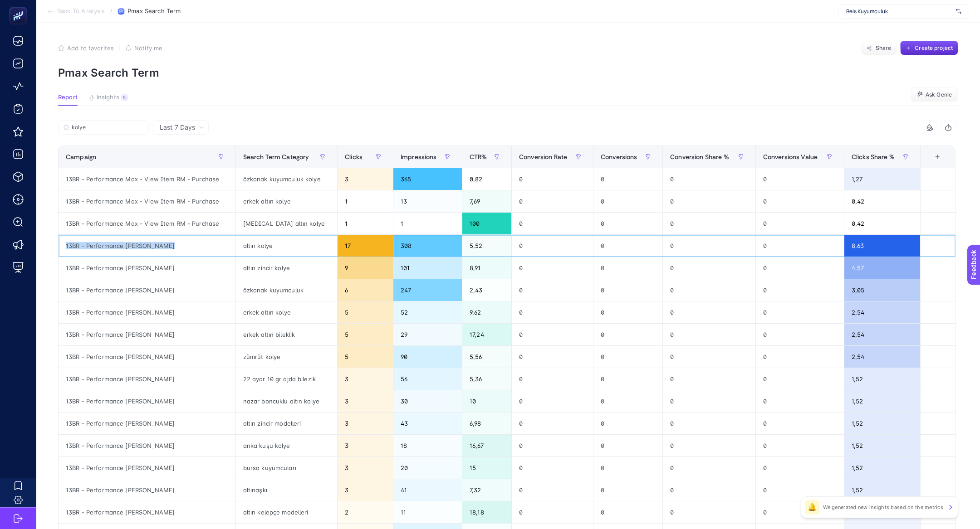
copy tr "13BR - Performance Max - Kolye"
click at [94, 122] on label "kolye" at bounding box center [103, 127] width 91 height 15
click at [94, 124] on input "kolye" at bounding box center [108, 127] width 72 height 7
click at [94, 122] on label "kolye" at bounding box center [103, 127] width 91 height 15
click at [94, 124] on input "kolye" at bounding box center [108, 127] width 72 height 7
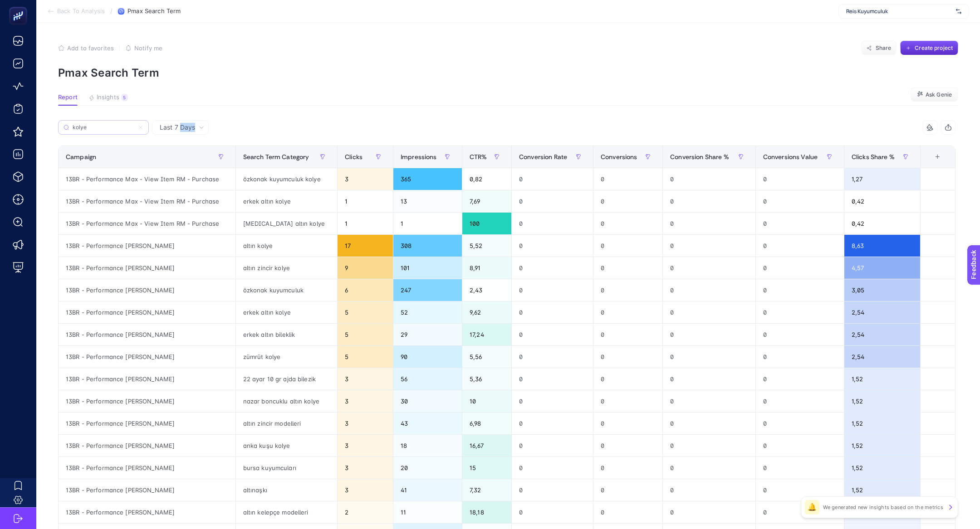
click at [94, 122] on label "kolye" at bounding box center [103, 127] width 91 height 15
click at [94, 124] on input "kolye" at bounding box center [104, 127] width 62 height 7
click at [81, 131] on label "kolye" at bounding box center [103, 127] width 91 height 15
click at [81, 131] on input "kolye" at bounding box center [104, 127] width 62 height 7
click at [81, 131] on label "kolye" at bounding box center [103, 127] width 91 height 15
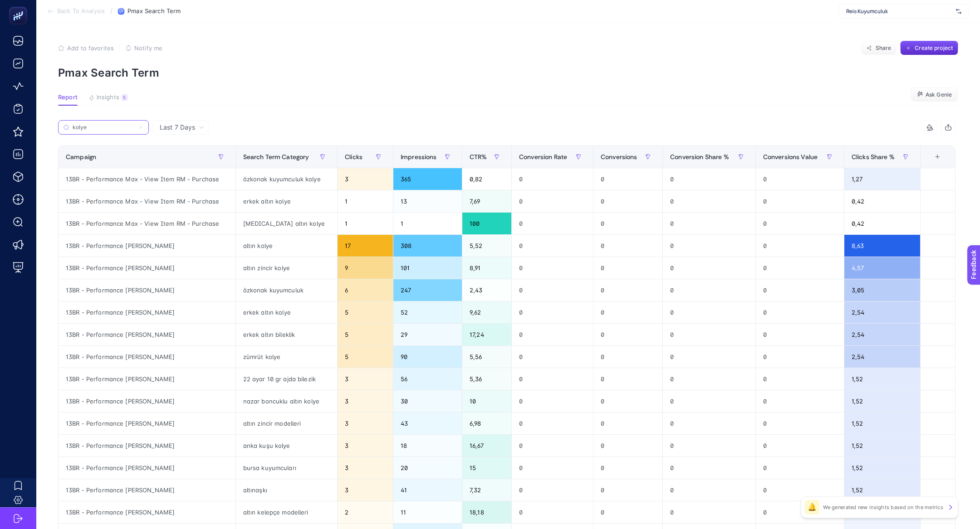
click at [81, 131] on input "kolye" at bounding box center [104, 127] width 62 height 7
click at [81, 131] on label "kolye" at bounding box center [103, 127] width 91 height 15
click at [81, 131] on input "kolye" at bounding box center [104, 127] width 62 height 7
click at [140, 128] on icon at bounding box center [140, 127] width 5 height 5
click at [134, 128] on input "kolye" at bounding box center [104, 127] width 62 height 7
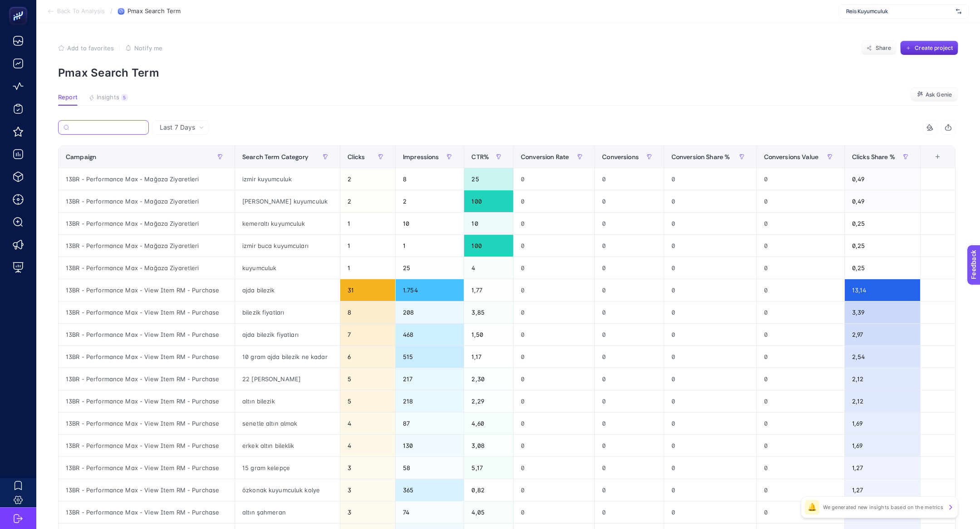
paste input "13BR - Performance Max - Kolye"
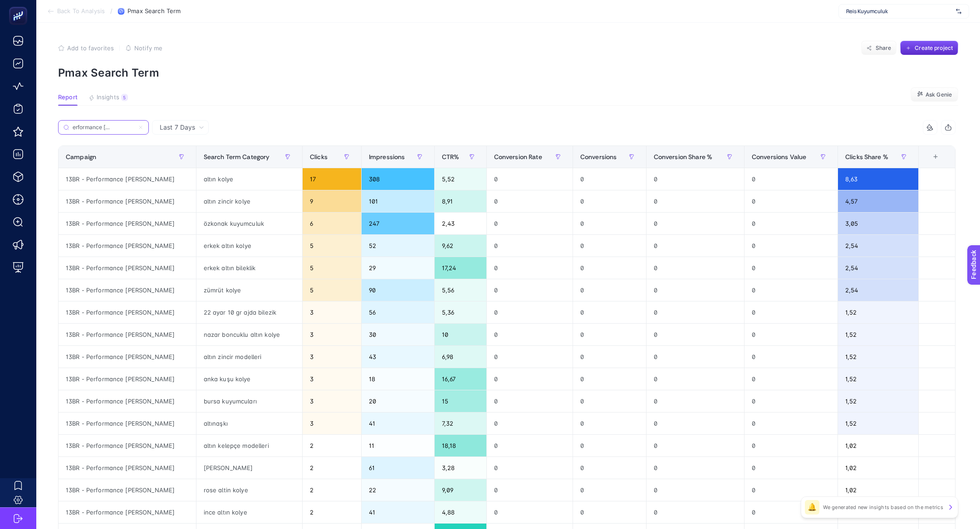
type input "13BR - Performance Max - Kolye"
click at [210, 266] on div "erkek altın bileklik" at bounding box center [249, 268] width 106 height 22
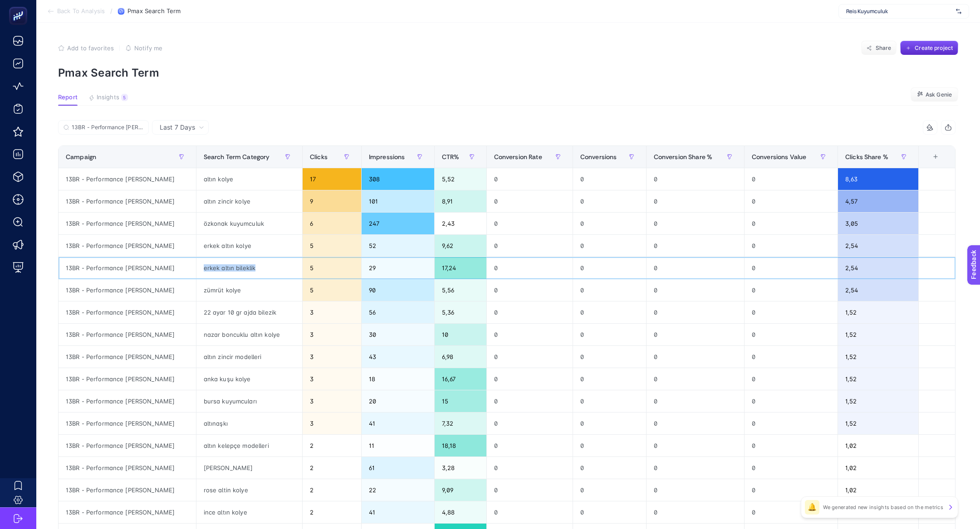
copy tr "erkek altın bileklik"
click at [299, 77] on p "Pmax Search Term" at bounding box center [508, 72] width 900 height 13
